Goal: Check status

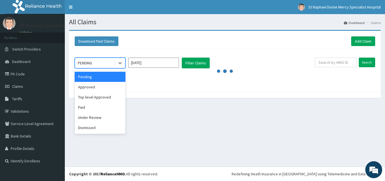
click at [102, 63] on div "PENDING" at bounding box center [94, 62] width 39 height 9
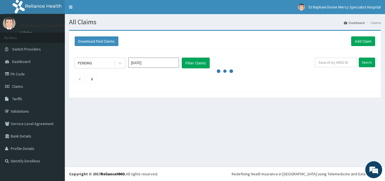
click at [133, 45] on div "Download Paid Claims Add Claim" at bounding box center [225, 41] width 301 height 10
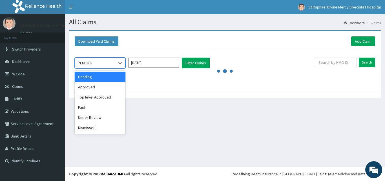
click at [106, 65] on div "PENDING" at bounding box center [94, 62] width 39 height 9
click at [148, 64] on input "[DATE]" at bounding box center [153, 63] width 51 height 10
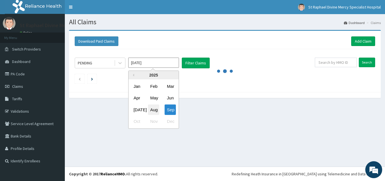
click at [152, 109] on div "Aug" at bounding box center [153, 109] width 11 height 10
type input "[DATE]"
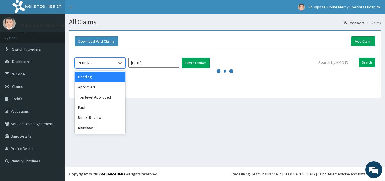
click at [106, 66] on div "PENDING" at bounding box center [94, 62] width 39 height 9
click at [88, 107] on div "Paid" at bounding box center [100, 107] width 51 height 10
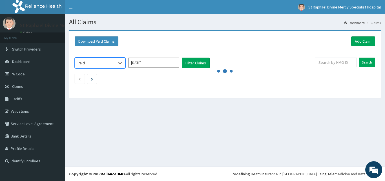
click at [191, 56] on div "option Paid, selected. Select is focused ,type to refine list, press Down to op…" at bounding box center [225, 69] width 306 height 40
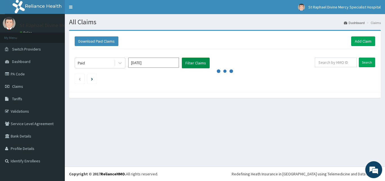
click at [192, 66] on button "Filter Claims" at bounding box center [196, 63] width 28 height 11
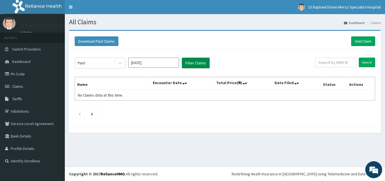
click at [194, 62] on button "Filter Claims" at bounding box center [196, 63] width 28 height 11
click at [84, 43] on button "Download Paid Claims" at bounding box center [97, 41] width 44 height 10
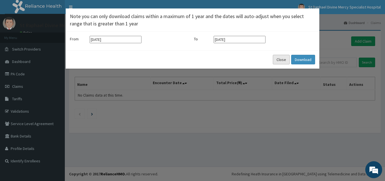
click at [289, 60] on button "Close" at bounding box center [281, 60] width 17 height 10
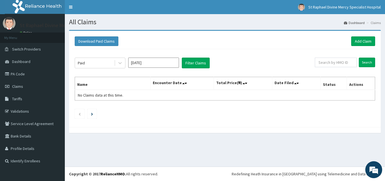
drag, startPoint x: 190, startPoint y: 56, endPoint x: 212, endPoint y: 65, distance: 24.4
click at [190, 56] on div "Paid [DATE] Filter Claims Search Name Encounter Date Total Price(₦) Date Filed …" at bounding box center [225, 86] width 306 height 75
click at [204, 63] on button "Filter Claims" at bounding box center [196, 63] width 28 height 11
